Goal: Task Accomplishment & Management: Use online tool/utility

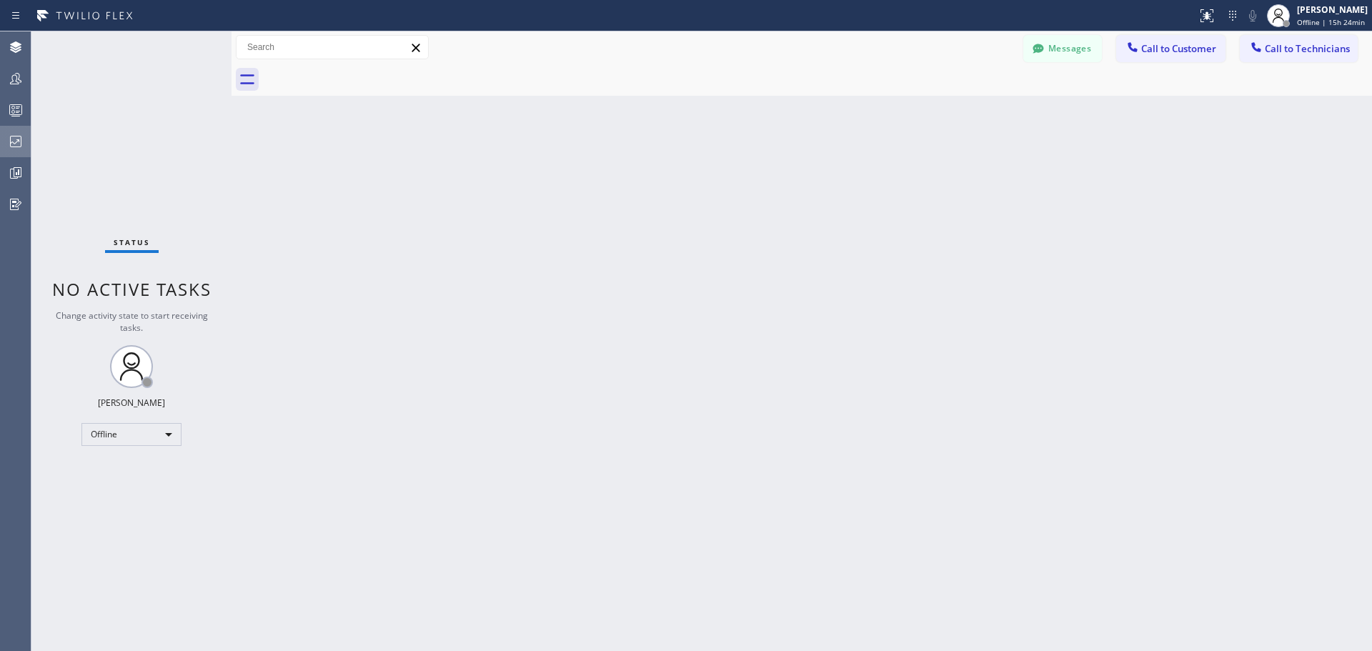
click at [18, 141] on icon at bounding box center [15, 141] width 11 height 11
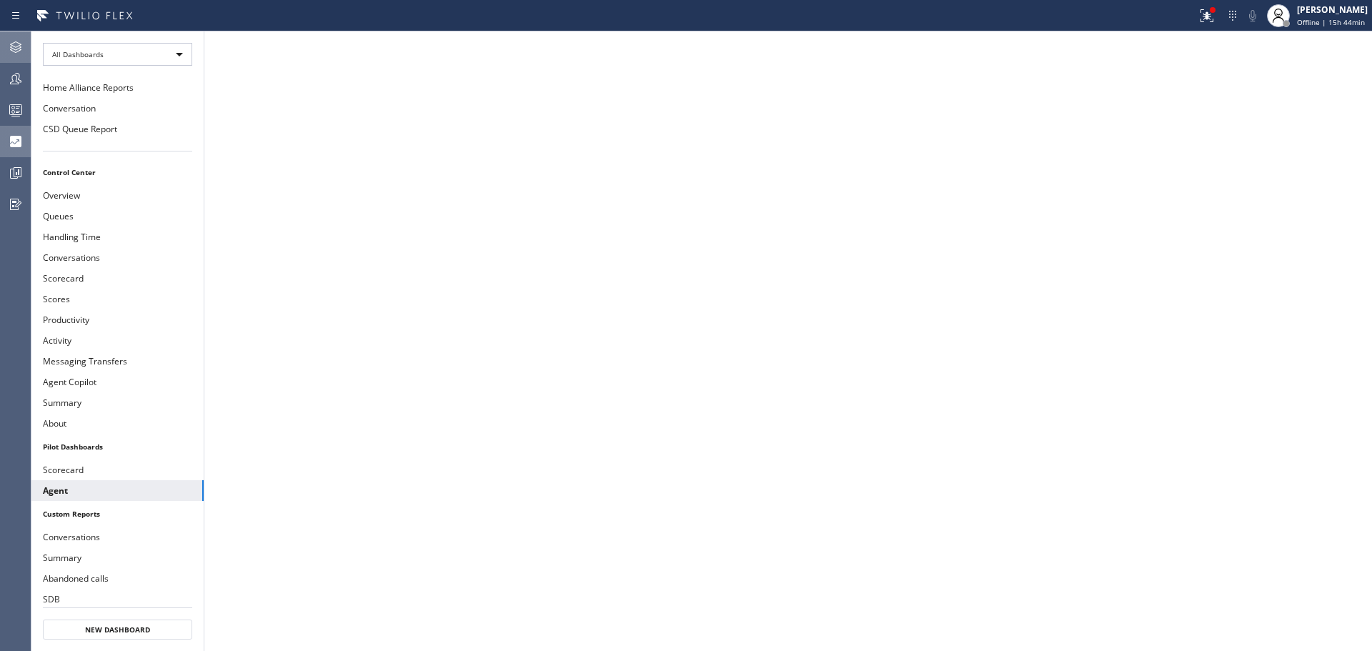
click at [18, 51] on icon at bounding box center [15, 47] width 17 height 17
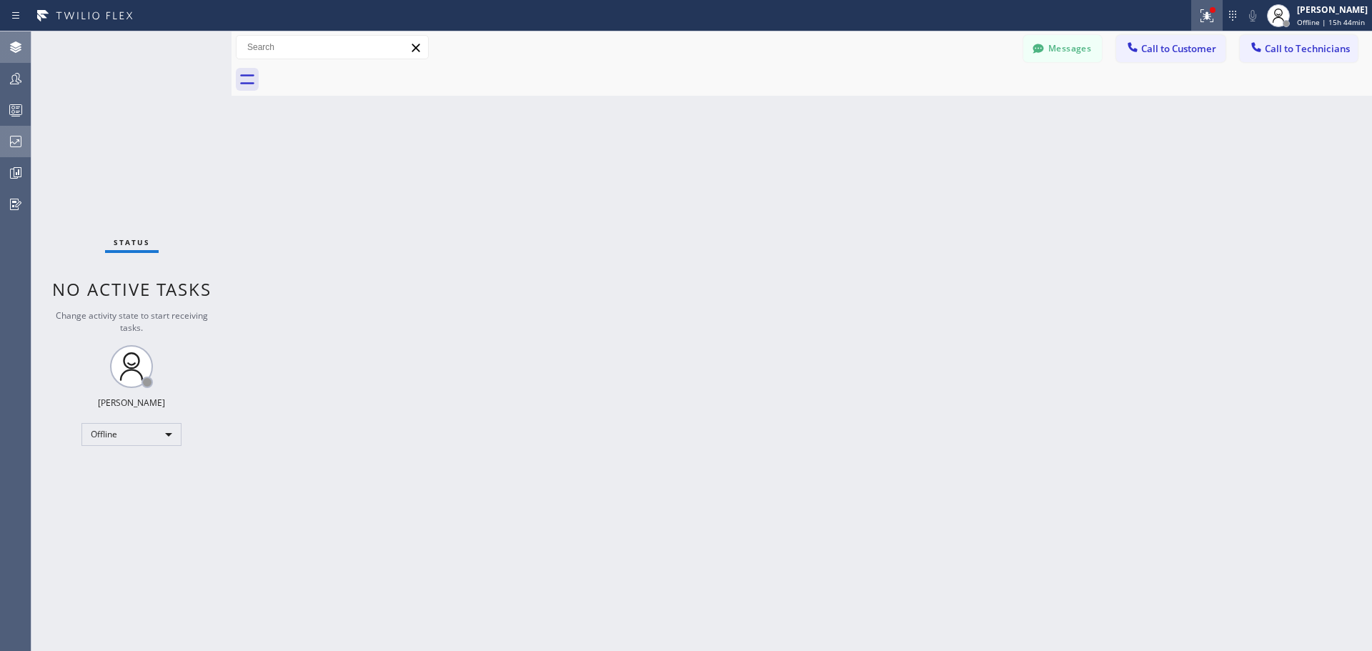
click at [1208, 14] on icon at bounding box center [1207, 13] width 9 height 5
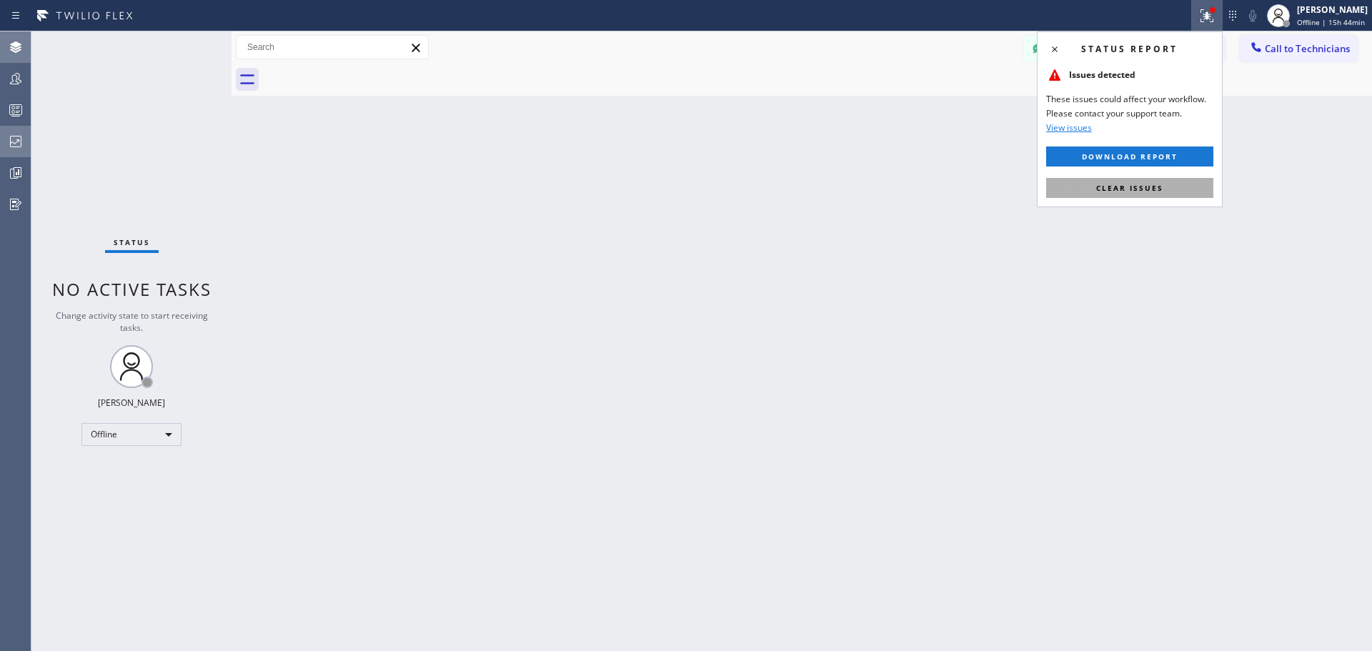
click at [1137, 190] on span "Clear issues" at bounding box center [1130, 188] width 67 height 10
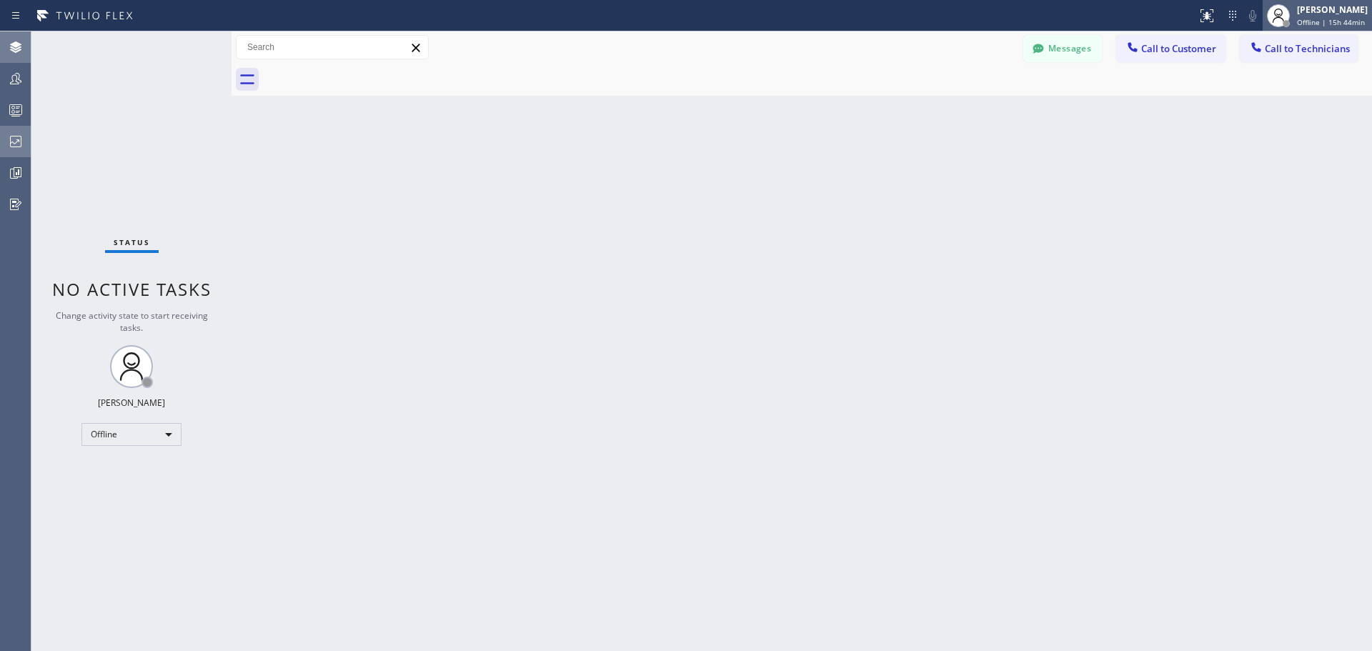
click at [1326, 9] on div "[PERSON_NAME]" at bounding box center [1332, 10] width 71 height 12
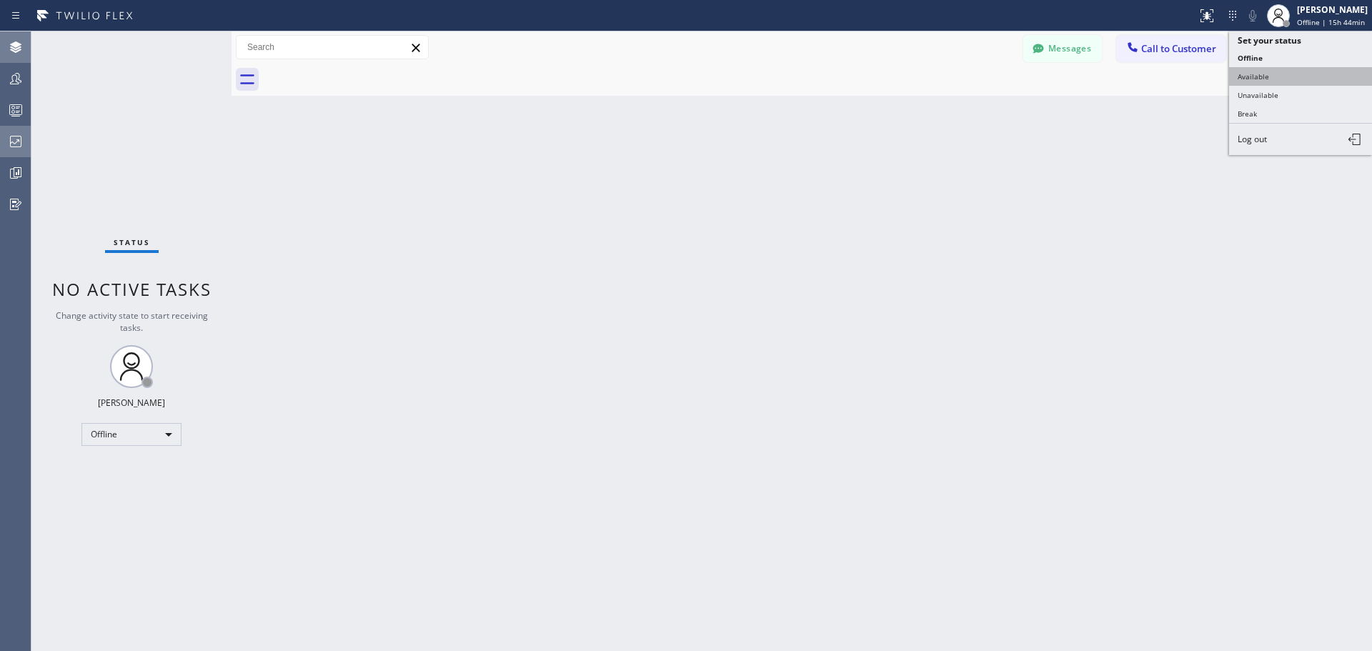
click at [1295, 71] on button "Available" at bounding box center [1300, 76] width 143 height 19
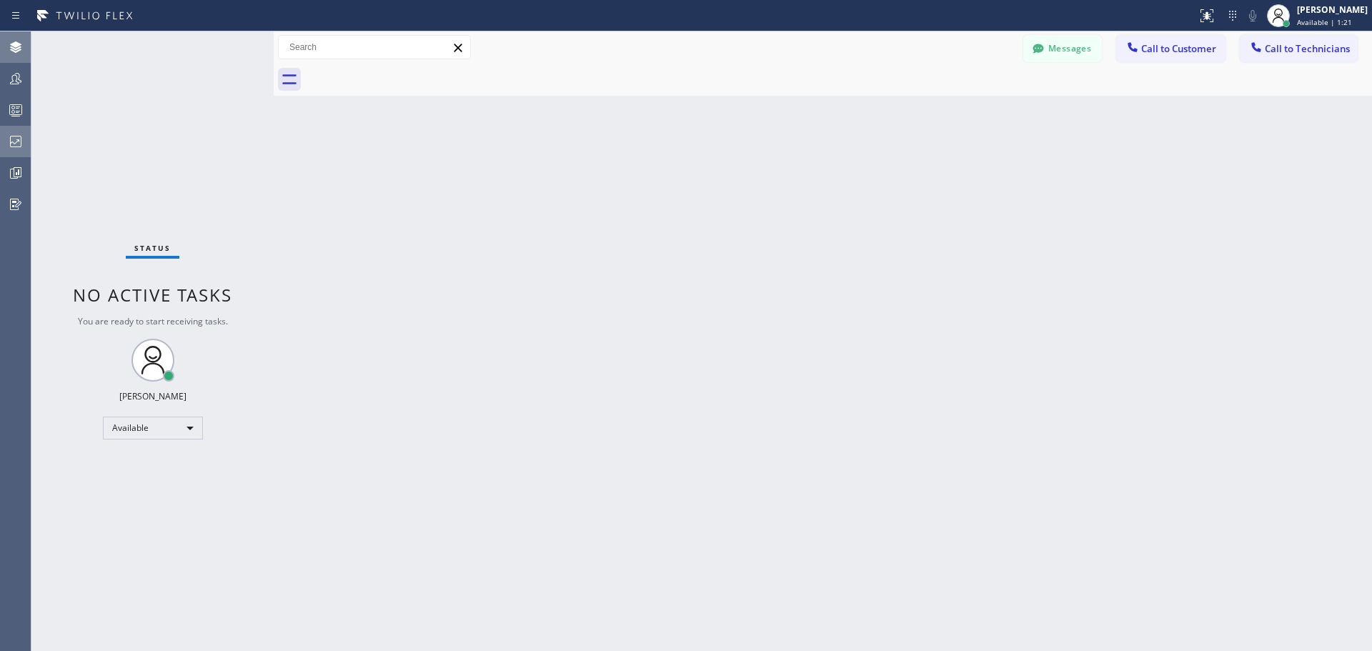
drag, startPoint x: 231, startPoint y: 44, endPoint x: 273, endPoint y: 51, distance: 42.7
click at [274, 51] on div at bounding box center [274, 341] width 0 height 620
